Goal: Information Seeking & Learning: Learn about a topic

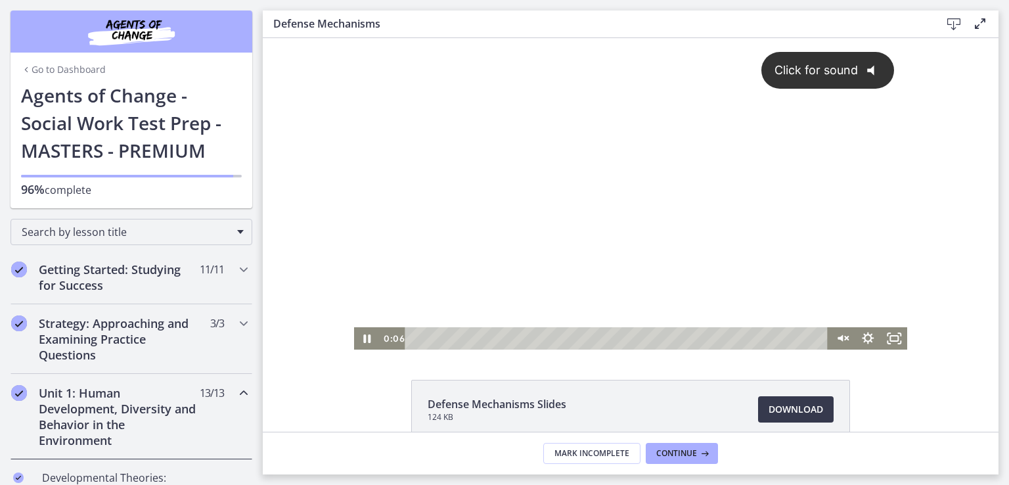
click at [517, 171] on div "Click for sound @keyframes VOLUME_SMALL_WAVE_FLASH { 0% { opacity: 0; } 33% { o…" at bounding box center [631, 182] width 554 height 289
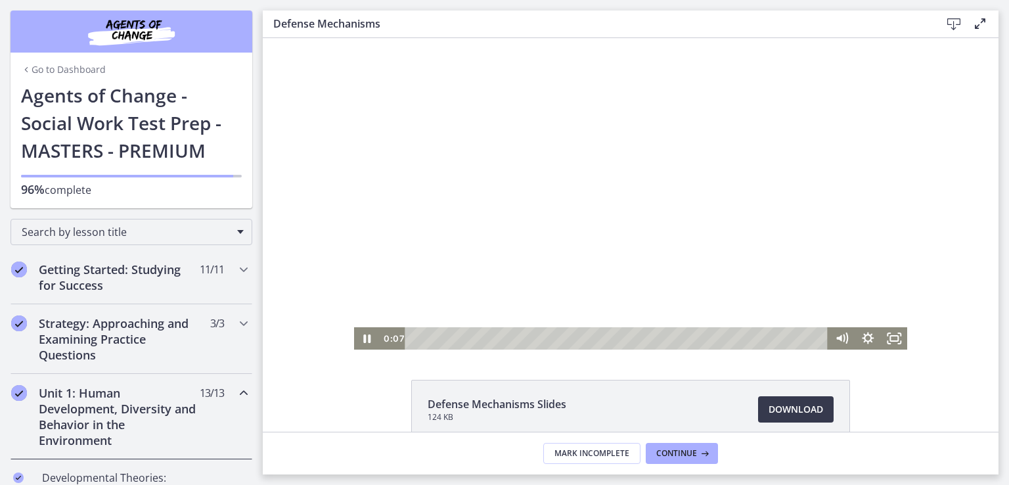
click at [455, 187] on div at bounding box center [631, 193] width 554 height 311
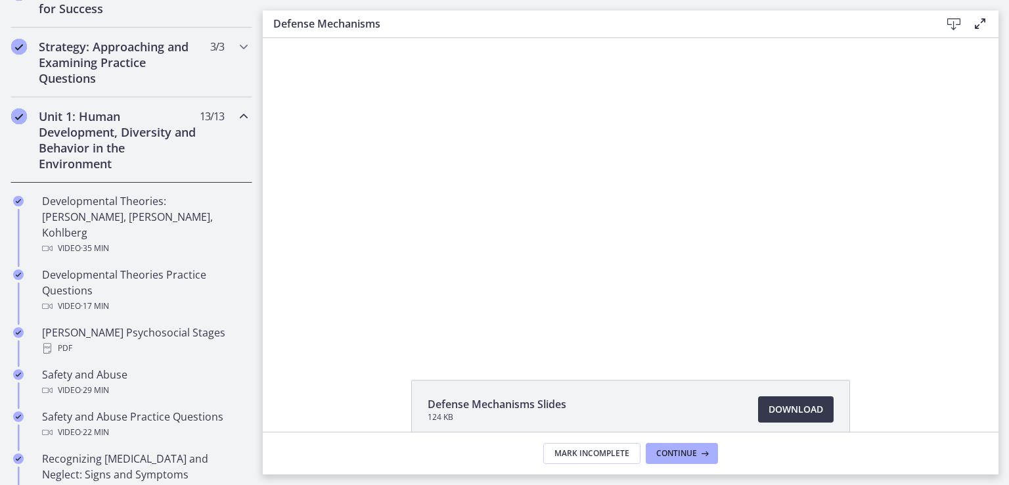
scroll to position [282, 0]
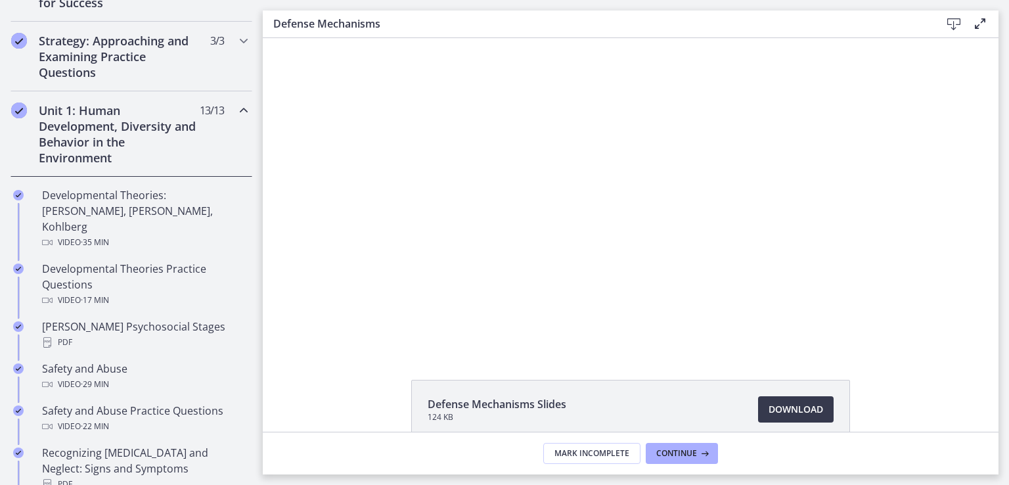
click at [236, 108] on icon "Chapters" at bounding box center [244, 110] width 16 height 16
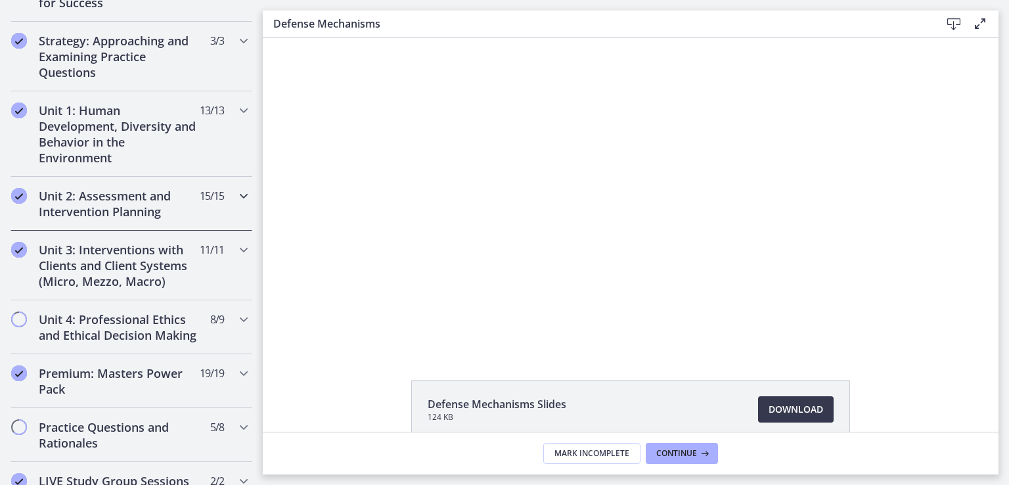
click at [236, 196] on icon "Chapters" at bounding box center [244, 196] width 16 height 16
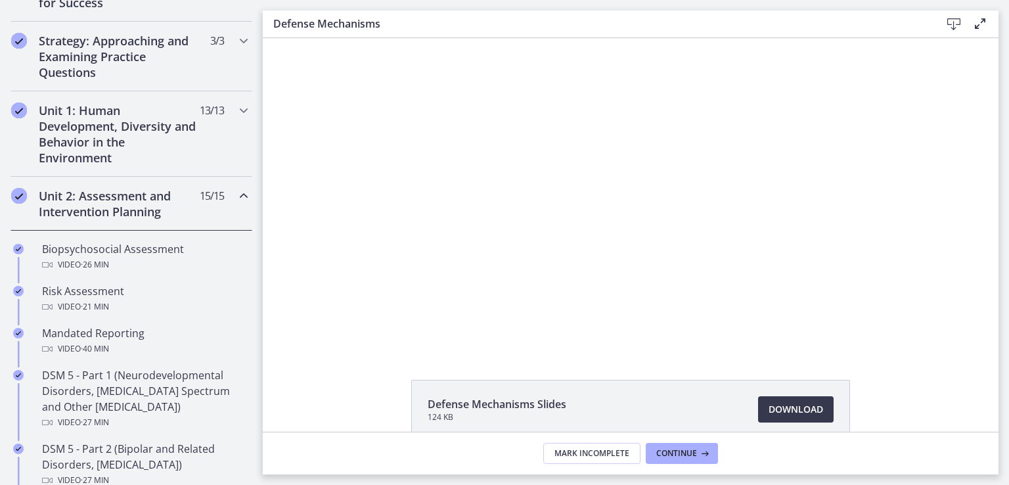
click at [236, 196] on icon "Chapters" at bounding box center [244, 196] width 16 height 16
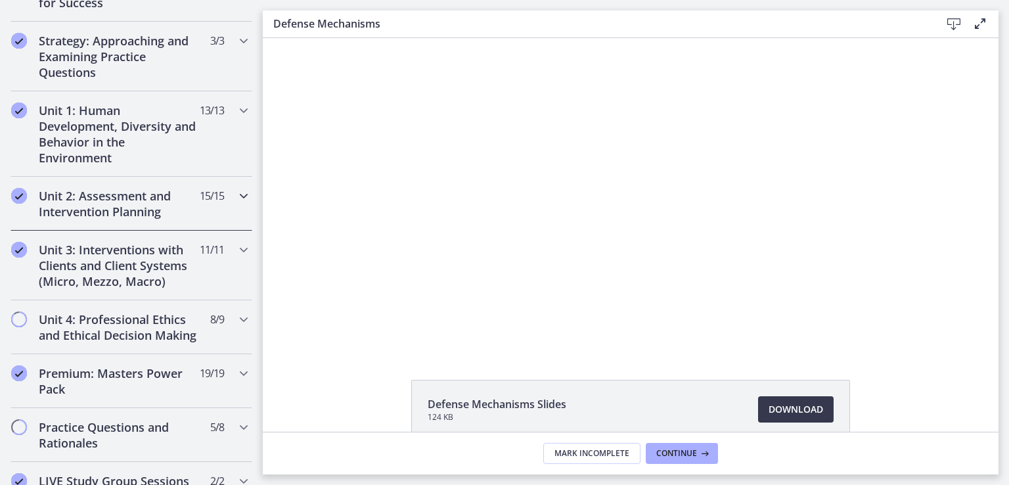
click at [183, 203] on h2 "Unit 2: Assessment and Intervention Planning" at bounding box center [119, 204] width 160 height 32
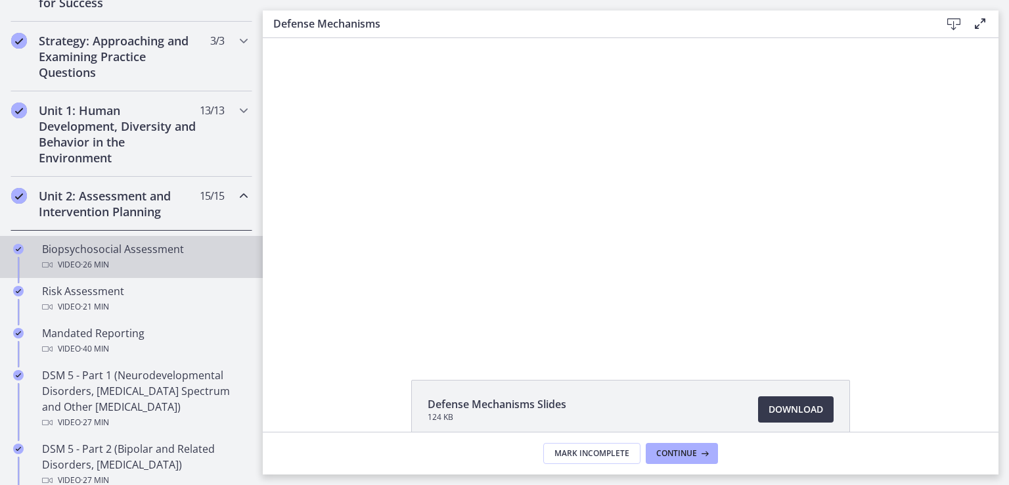
click at [124, 263] on div "Video · 26 min" at bounding box center [144, 265] width 205 height 16
click at [536, 219] on div at bounding box center [630, 193] width 556 height 311
click at [796, 416] on span "Download Opens in a new window" at bounding box center [795, 409] width 54 height 16
